Goal: Task Accomplishment & Management: Use online tool/utility

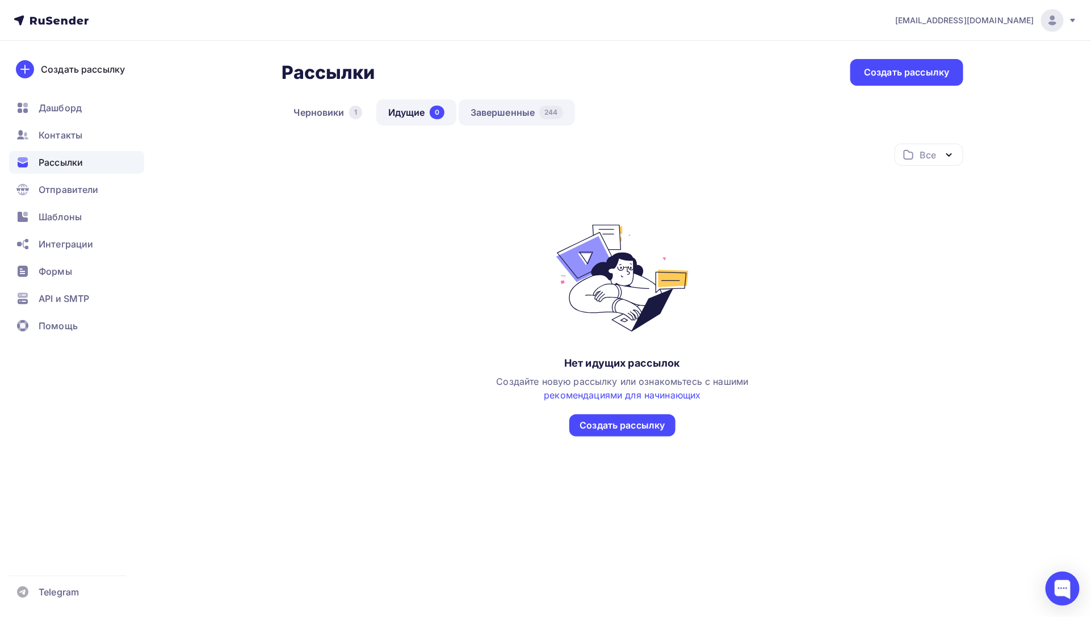
click at [539, 106] on link "Завершенные 244" at bounding box center [517, 112] width 116 height 26
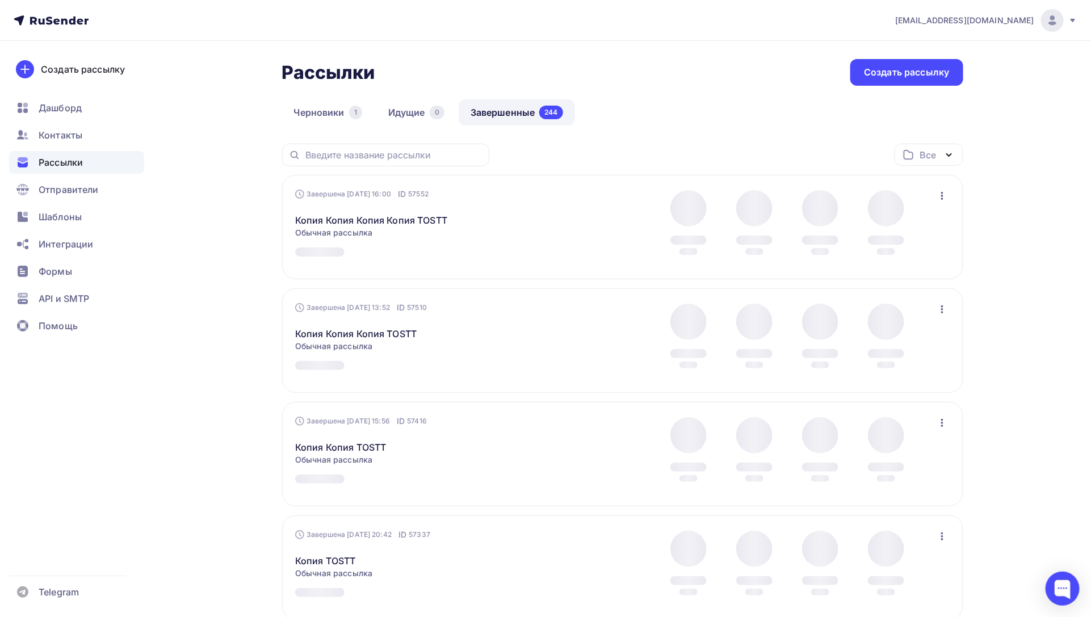
click at [940, 195] on icon "button" at bounding box center [943, 196] width 14 height 14
click at [883, 271] on div "Копировать в новую" at bounding box center [891, 272] width 116 height 14
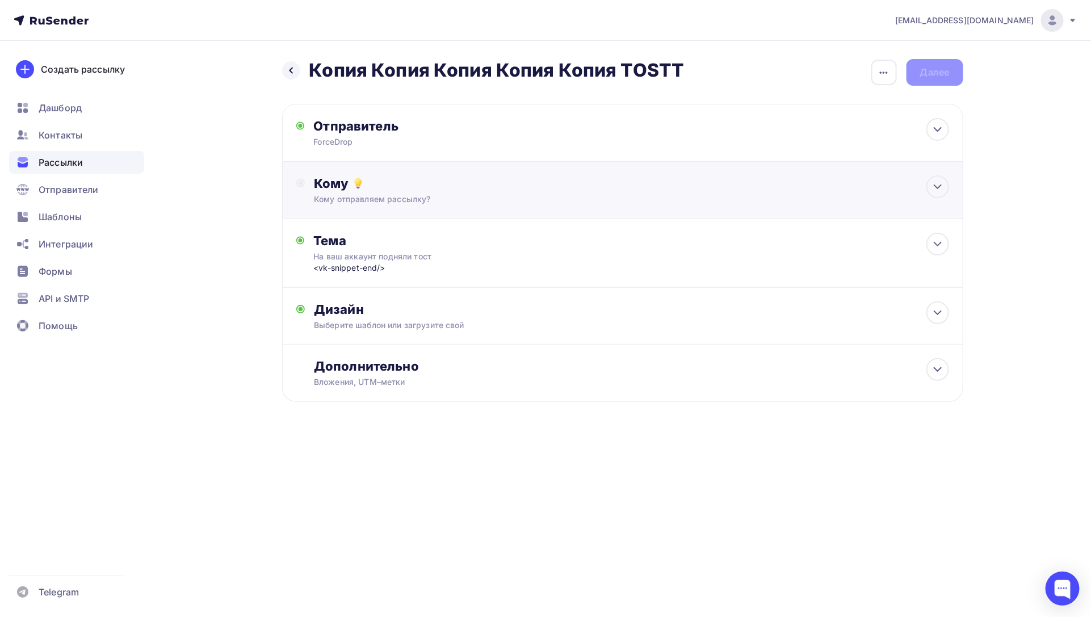
click at [821, 186] on div "Кому" at bounding box center [631, 183] width 635 height 16
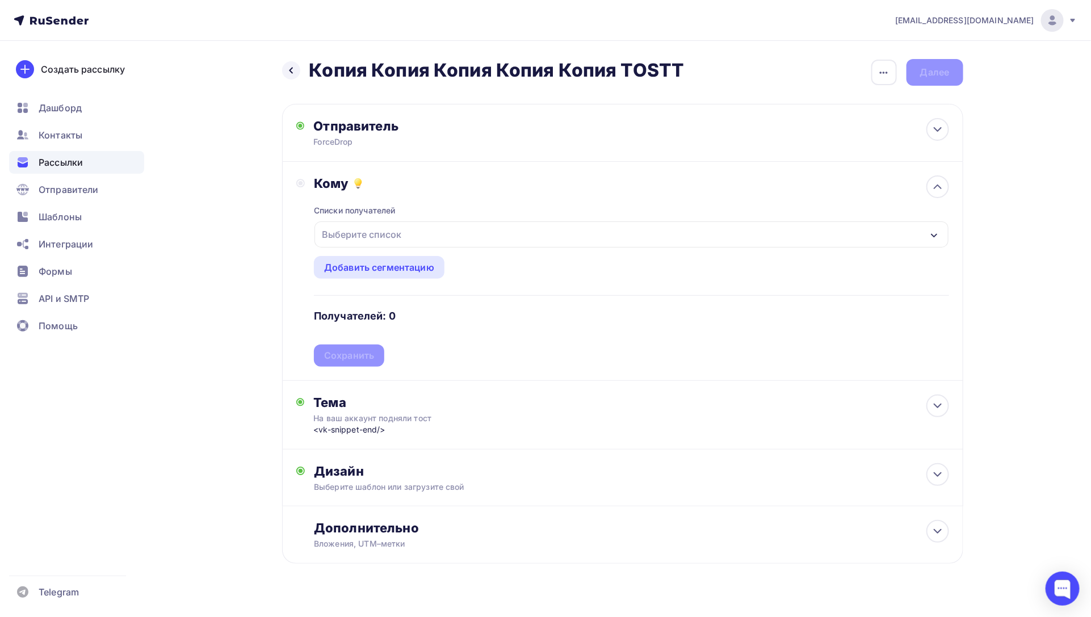
click at [562, 245] on div "Выберите список" at bounding box center [632, 234] width 634 height 26
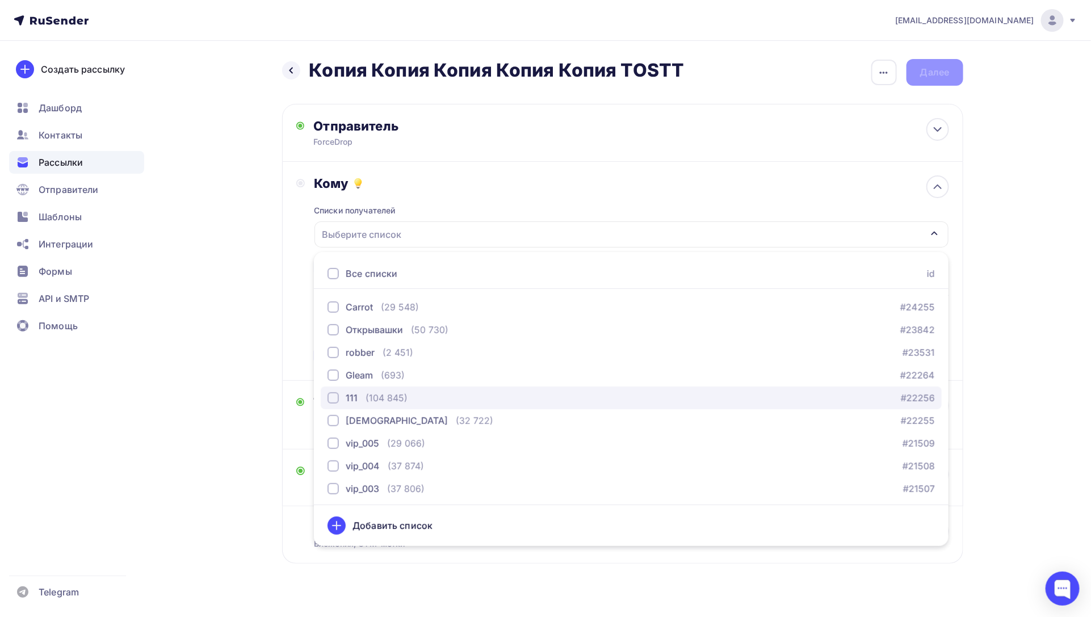
click at [385, 395] on div "(104 845)" at bounding box center [387, 398] width 42 height 14
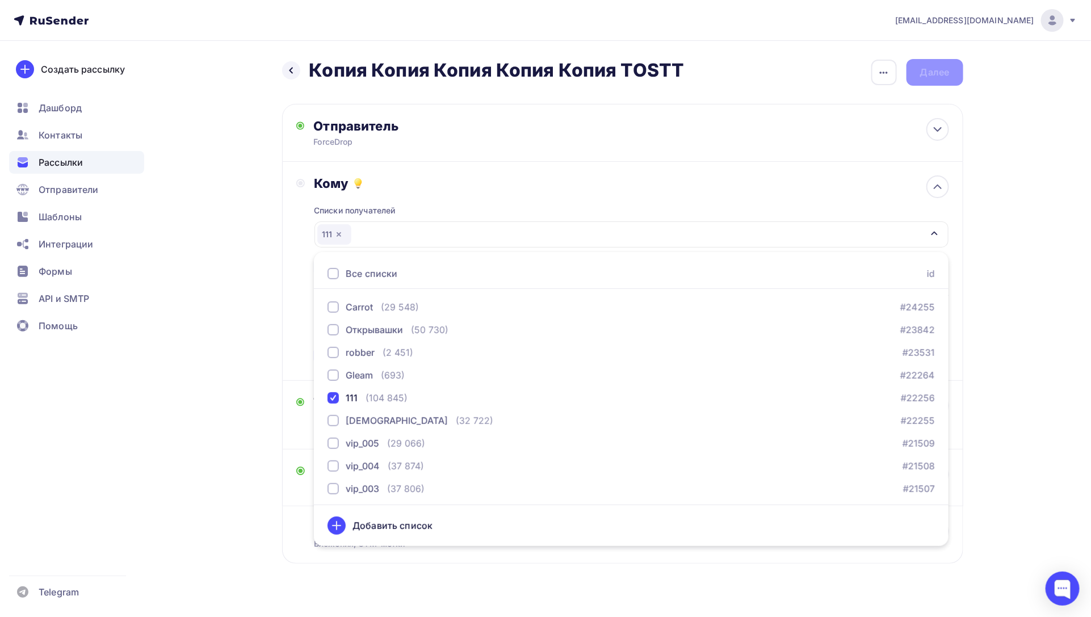
click at [297, 334] on div "Кому Списки получателей 111 Все списки id Carrot (29 548) #24255 Открывашки (50…" at bounding box center [622, 270] width 653 height 191
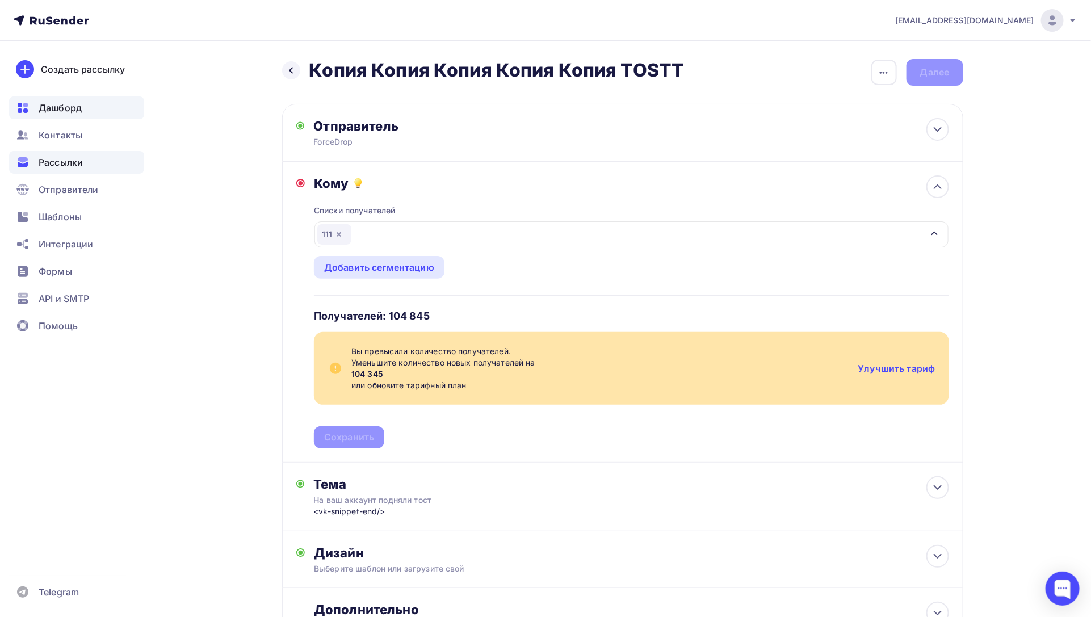
click at [50, 109] on span "Дашборд" at bounding box center [60, 108] width 43 height 14
